Goal: Navigation & Orientation: Find specific page/section

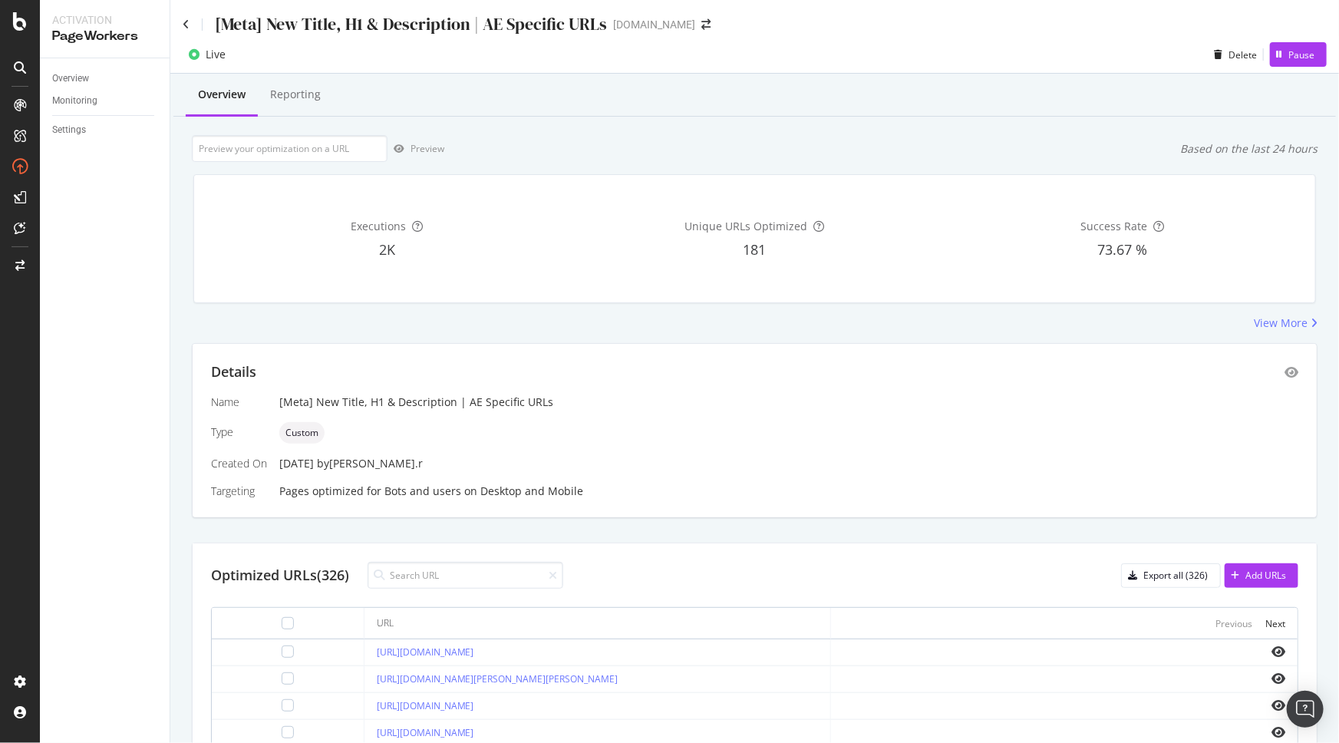
click at [180, 24] on div "[Meta] New Title, H1 & Description | AE Specific URLs [DOMAIN_NAME]" at bounding box center [754, 18] width 1168 height 36
click at [186, 23] on icon at bounding box center [186, 24] width 7 height 11
